Goal: Transaction & Acquisition: Purchase product/service

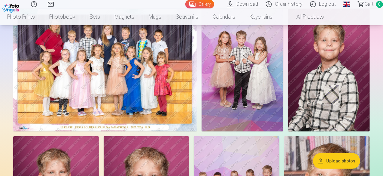
scroll to position [60, 0]
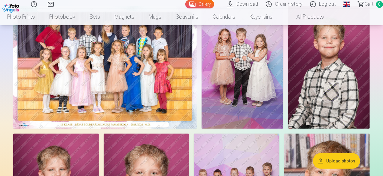
click at [197, 111] on img at bounding box center [104, 67] width 183 height 123
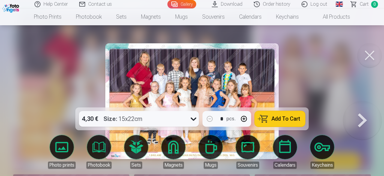
click at [192, 119] on icon at bounding box center [194, 119] width 10 height 10
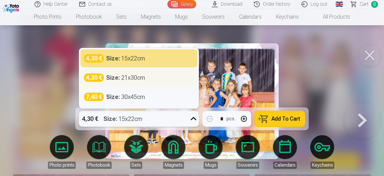
click at [168, 77] on div "4,30 € Size : 21x30cm" at bounding box center [139, 77] width 110 height 8
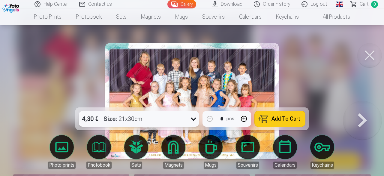
click at [278, 118] on span "Add To Cart" at bounding box center [286, 118] width 29 height 5
click at [371, 57] on button at bounding box center [370, 55] width 24 height 24
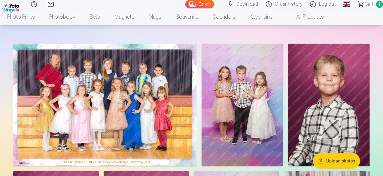
scroll to position [60, 0]
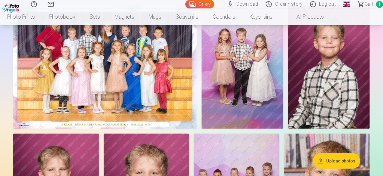
click at [283, 127] on img at bounding box center [242, 67] width 82 height 123
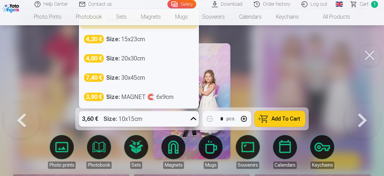
click at [195, 121] on icon at bounding box center [194, 119] width 10 height 10
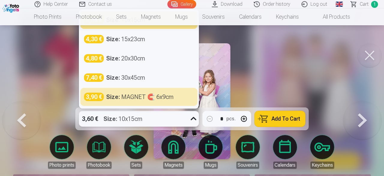
click at [289, 121] on span "Add To Cart" at bounding box center [286, 118] width 29 height 5
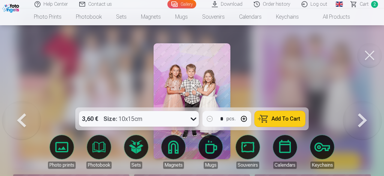
click at [368, 53] on button at bounding box center [370, 55] width 24 height 24
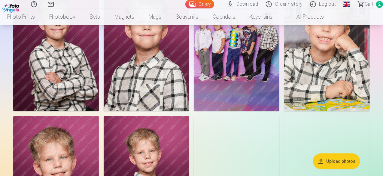
scroll to position [210, 0]
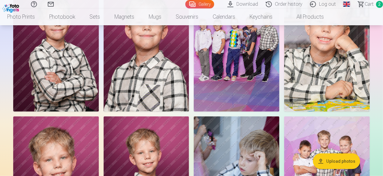
click at [99, 110] on img at bounding box center [56, 47] width 86 height 128
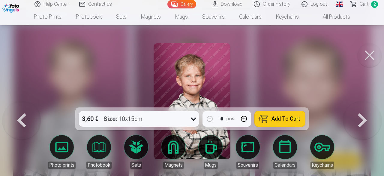
click at [244, 121] on button "button" at bounding box center [244, 118] width 14 height 14
click at [286, 116] on span "Add To Cart" at bounding box center [286, 118] width 29 height 5
type input "*"
click at [375, 56] on button at bounding box center [370, 55] width 24 height 24
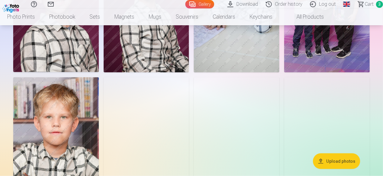
scroll to position [390, 0]
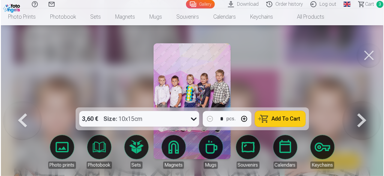
scroll to position [391, 0]
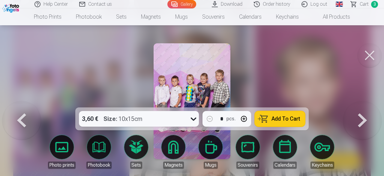
click at [273, 118] on span "Add To Cart" at bounding box center [286, 118] width 29 height 5
click at [369, 54] on button at bounding box center [370, 55] width 24 height 24
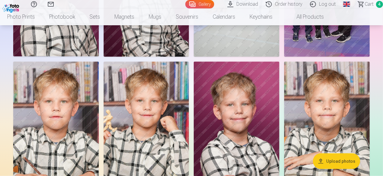
scroll to position [390, 0]
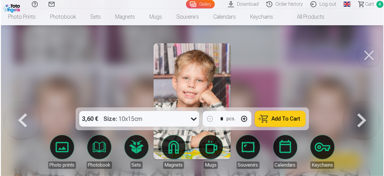
scroll to position [391, 0]
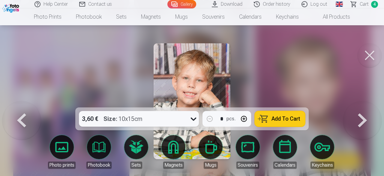
click at [244, 119] on button "button" at bounding box center [244, 118] width 14 height 14
click at [295, 116] on span "Add To Cart" at bounding box center [286, 118] width 29 height 5
type input "*"
click at [373, 56] on button at bounding box center [370, 55] width 24 height 24
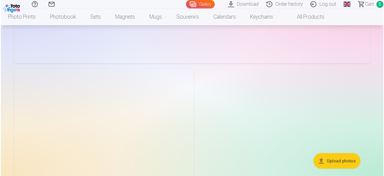
scroll to position [1231, 0]
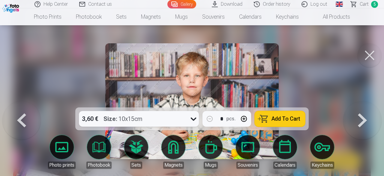
click at [243, 119] on button "button" at bounding box center [244, 118] width 14 height 14
click at [272, 119] on button "Add To Cart" at bounding box center [280, 119] width 50 height 16
type input "*"
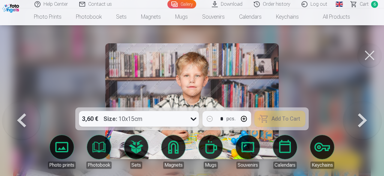
click at [372, 56] on button at bounding box center [370, 55] width 24 height 24
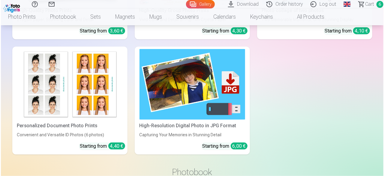
scroll to position [1496, 0]
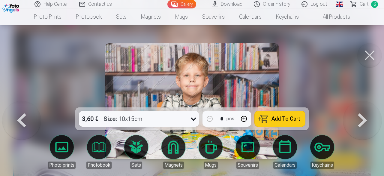
click at [298, 116] on span "Add To Cart" at bounding box center [286, 118] width 29 height 5
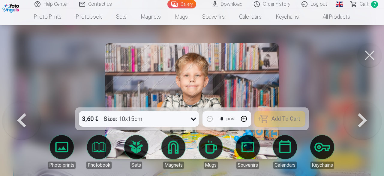
click at [371, 53] on button at bounding box center [370, 55] width 24 height 24
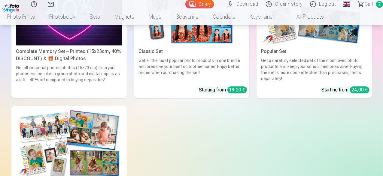
scroll to position [1911, 0]
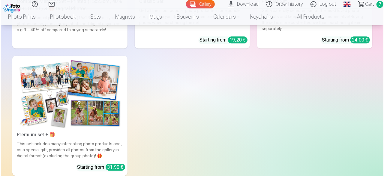
scroll to position [1918, 0]
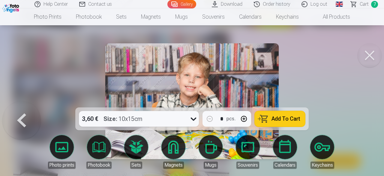
click at [246, 120] on button "button" at bounding box center [244, 118] width 14 height 14
click at [214, 119] on button "button" at bounding box center [210, 118] width 14 height 14
click at [277, 121] on span "Add To Cart" at bounding box center [286, 118] width 29 height 5
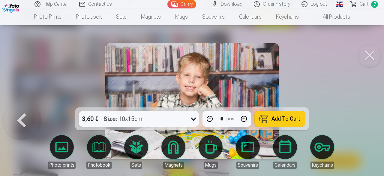
type input "*"
click at [365, 5] on span "Сart" at bounding box center [364, 4] width 9 height 7
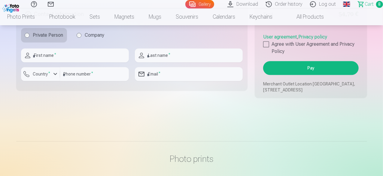
scroll to position [781, 0]
click at [267, 47] on div at bounding box center [266, 44] width 6 height 6
click at [286, 70] on button "Pay" at bounding box center [310, 68] width 95 height 14
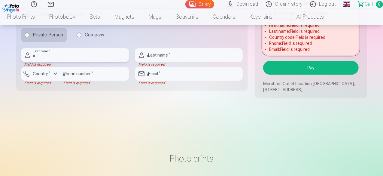
click at [101, 62] on input "text" at bounding box center [75, 55] width 108 height 14
type input "********"
click at [160, 62] on input "text" at bounding box center [189, 55] width 108 height 14
type input "*********"
click at [55, 77] on div "button" at bounding box center [55, 73] width 7 height 7
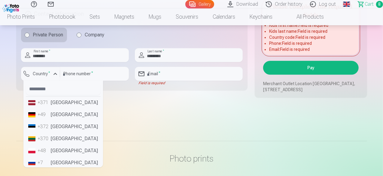
click at [39, 105] on div "+371" at bounding box center [44, 102] width 12 height 7
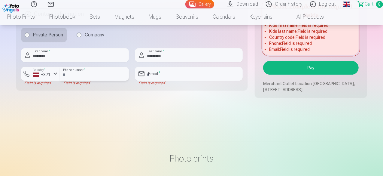
drag, startPoint x: 81, startPoint y: 79, endPoint x: 84, endPoint y: 78, distance: 3.4
click at [81, 79] on input "number" at bounding box center [94, 74] width 69 height 14
type input "*"
type input "********"
click at [171, 79] on input "email" at bounding box center [189, 74] width 108 height 14
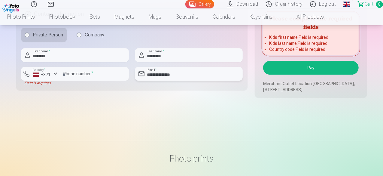
type input "**********"
click at [297, 74] on button "Pay" at bounding box center [310, 68] width 95 height 14
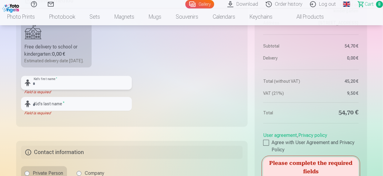
click at [95, 89] on input "text" at bounding box center [76, 83] width 111 height 14
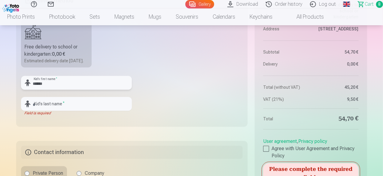
type input "******"
click at [91, 105] on input "text" at bounding box center [76, 104] width 111 height 14
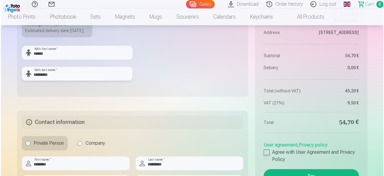
scroll to position [733, 0]
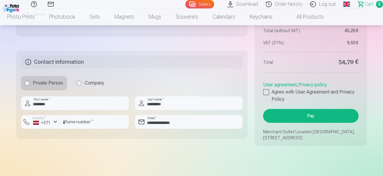
type input "*********"
click at [315, 121] on button "Pay" at bounding box center [310, 116] width 95 height 14
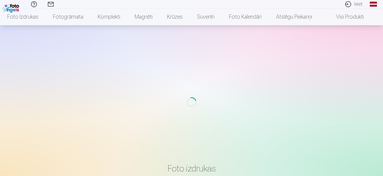
scroll to position [25, 0]
